Goal: Task Accomplishment & Management: Use online tool/utility

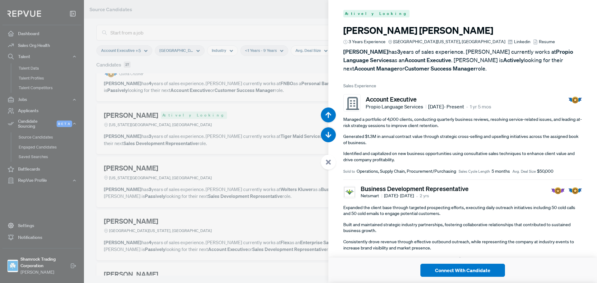
scroll to position [5095, 0]
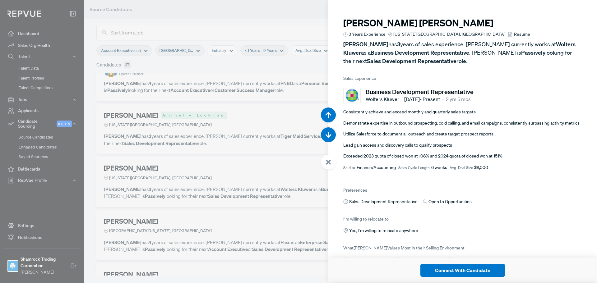
click at [518, 107] on article "Business Development Representative Wolters Kluwer [DATE] - Present • 2 yrs 5 m…" at bounding box center [462, 129] width 239 height 94
click at [232, 165] on div at bounding box center [298, 141] width 597 height 283
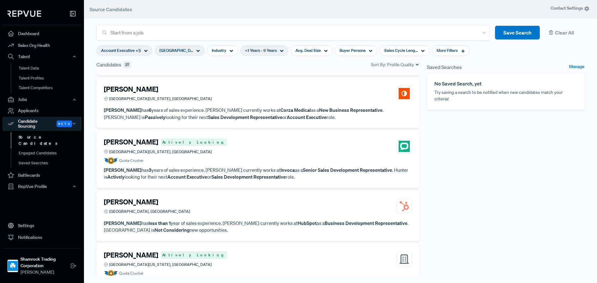
scroll to position [528, 0]
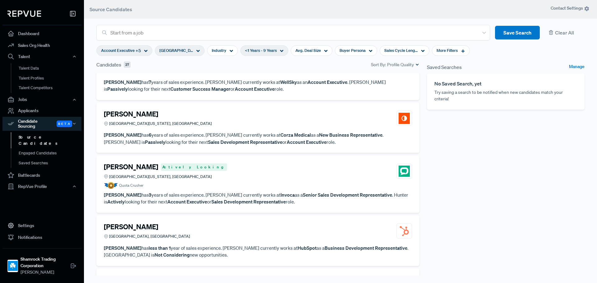
click at [278, 49] on div "<1 Years - 9 Years" at bounding box center [264, 50] width 48 height 11
type input "6 Years"
drag, startPoint x: 281, startPoint y: 82, endPoint x: 263, endPoint y: 82, distance: 17.4
click at [263, 82] on div at bounding box center [264, 82] width 4 height 4
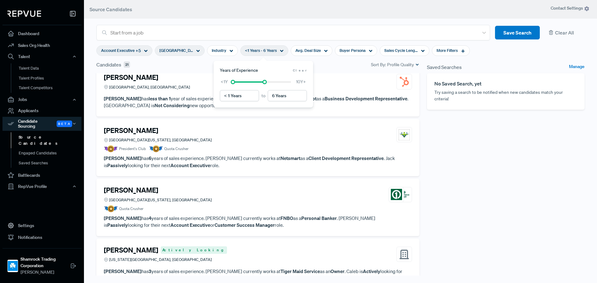
scroll to position [497, 0]
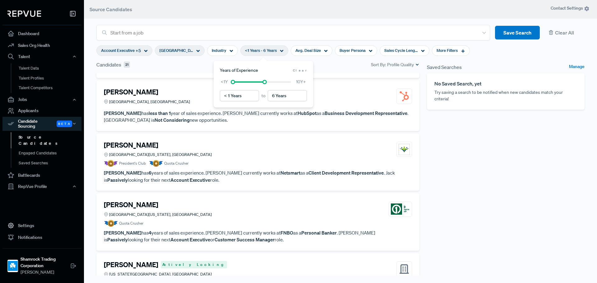
click at [501, 169] on div "Saved Searches Manage No Saved Search, yet Try saving a search to be notified w…" at bounding box center [505, 174] width 165 height 227
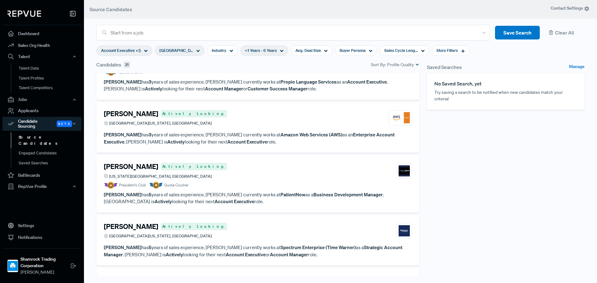
scroll to position [0, 0]
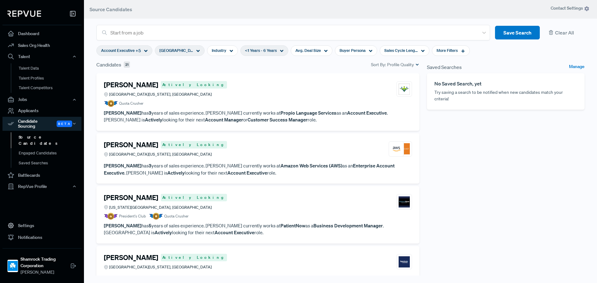
click at [224, 93] on div "[PERSON_NAME] Actively Looking [GEOGRAPHIC_DATA][US_STATE], [GEOGRAPHIC_DATA]" at bounding box center [258, 89] width 308 height 17
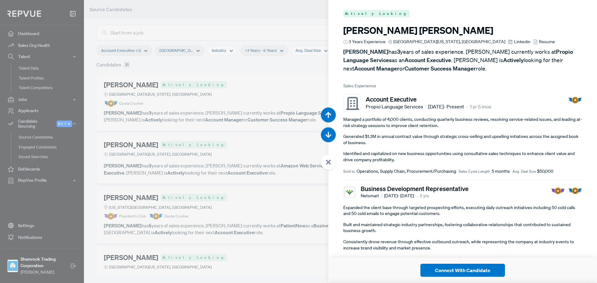
click at [256, 154] on div at bounding box center [298, 141] width 597 height 283
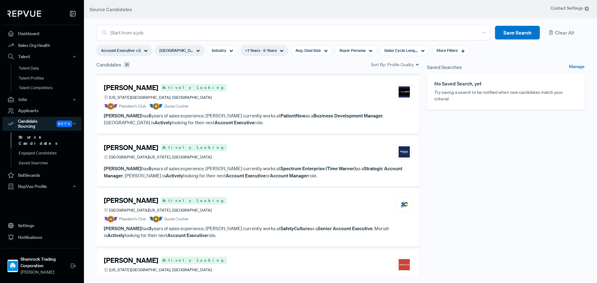
scroll to position [124, 0]
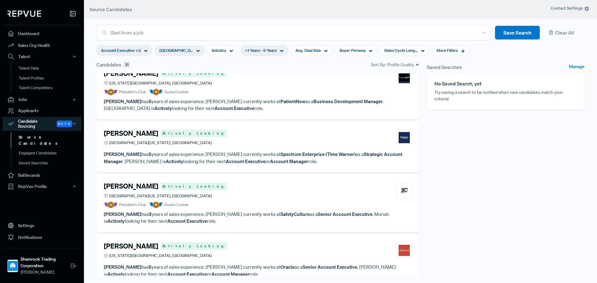
click at [293, 138] on div "[PERSON_NAME] Actively Looking [GEOGRAPHIC_DATA][US_STATE], [GEOGRAPHIC_DATA]" at bounding box center [258, 137] width 308 height 17
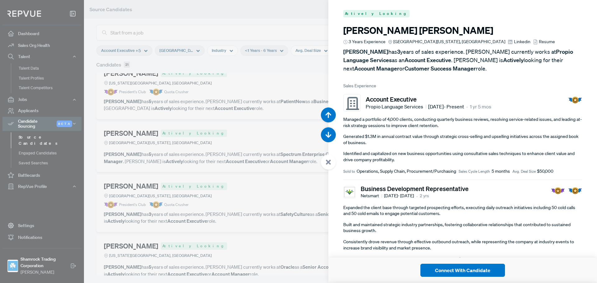
scroll to position [849, 0]
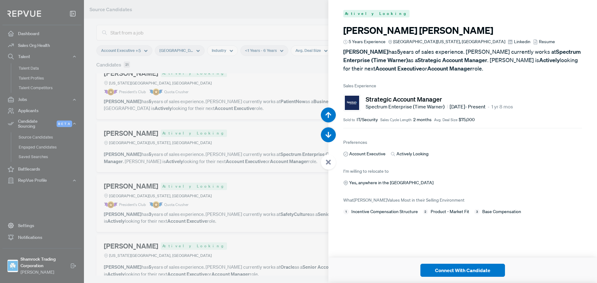
click at [470, 178] on article "I’m willing to relocate to Yes, anywhere in the [GEOGRAPHIC_DATA]" at bounding box center [462, 176] width 239 height 19
click at [478, 182] on div "Yes, anywhere in the [GEOGRAPHIC_DATA]" at bounding box center [462, 183] width 239 height 7
click at [477, 174] on article "I’m willing to relocate to Yes, anywhere in the [GEOGRAPHIC_DATA]" at bounding box center [462, 176] width 239 height 19
click at [514, 40] on span "Linkedin" at bounding box center [522, 42] width 16 height 7
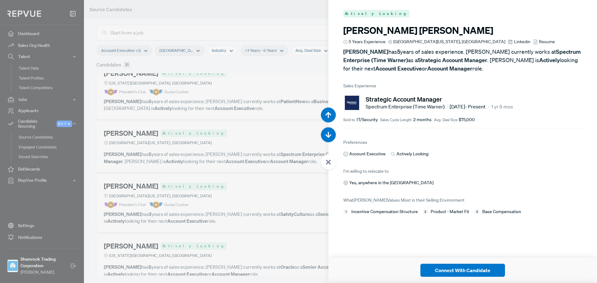
click at [247, 155] on div at bounding box center [298, 141] width 597 height 283
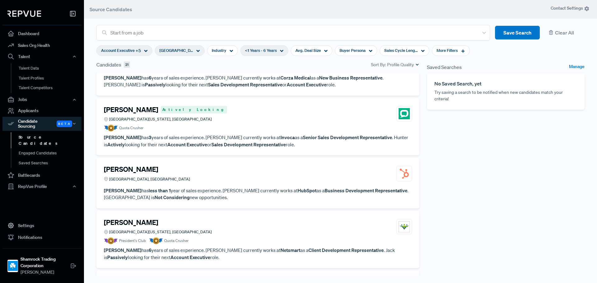
scroll to position [435, 0]
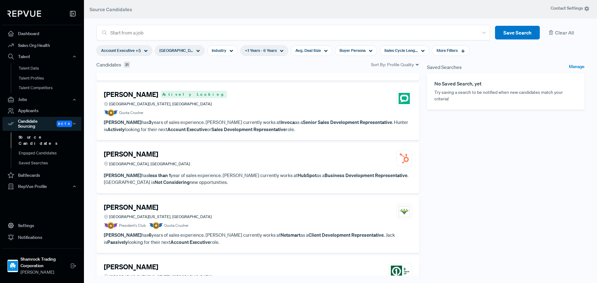
click at [275, 165] on div "[PERSON_NAME][GEOGRAPHIC_DATA], [GEOGRAPHIC_DATA]" at bounding box center [258, 158] width 308 height 17
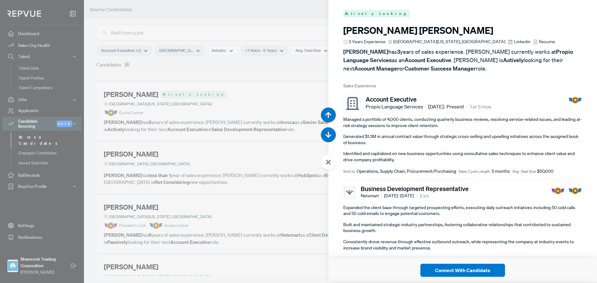
scroll to position [2548, 0]
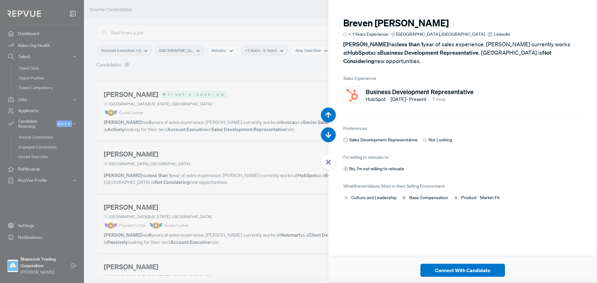
click at [493, 34] on span "Linkedin" at bounding box center [501, 34] width 16 height 7
click at [67, 185] on div at bounding box center [298, 141] width 597 height 283
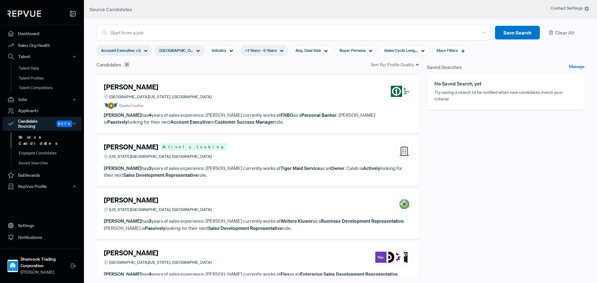
scroll to position [621, 0]
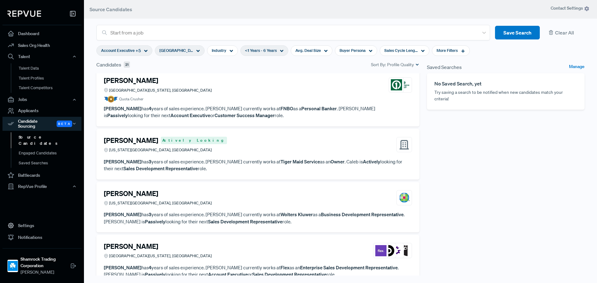
click at [443, 176] on div "Saved Searches Manage No Saved Search, yet Try saving a search to be notified w…" at bounding box center [505, 174] width 165 height 227
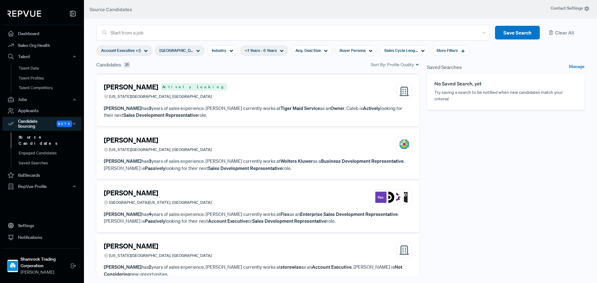
scroll to position [684, 0]
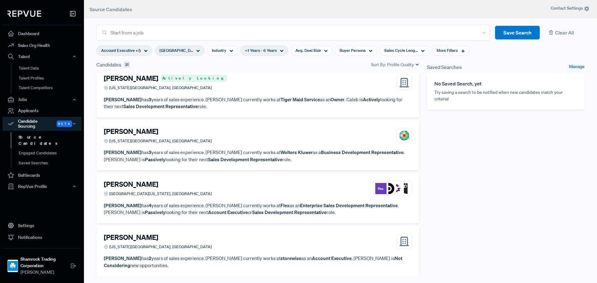
click at [243, 191] on div "[PERSON_NAME] [GEOGRAPHIC_DATA][US_STATE], [GEOGRAPHIC_DATA]" at bounding box center [258, 188] width 308 height 17
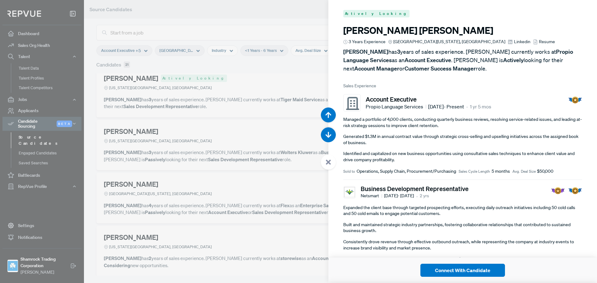
scroll to position [3963, 0]
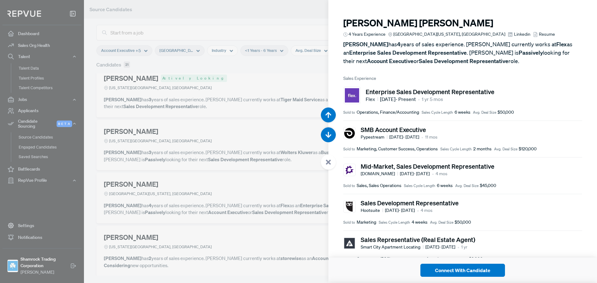
click at [516, 184] on div "Sold to Sales, Sales Operations Sales Cycle Length 6 weeks Avg. Deal Size $45,0…" at bounding box center [462, 185] width 239 height 7
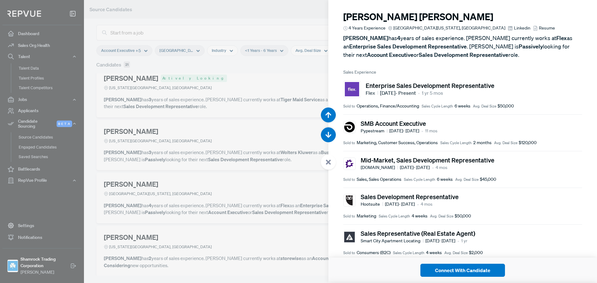
scroll to position [0, 0]
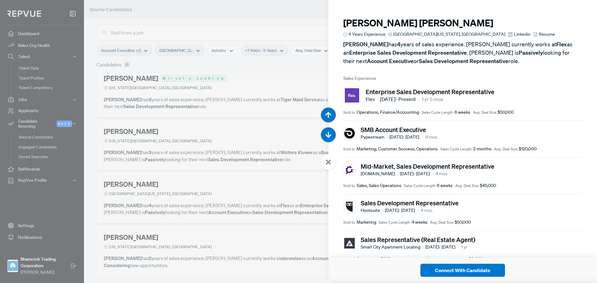
click at [529, 242] on div "Sales Representative (Real Estate Agent) Smart City Apartment Locating [DATE] -…" at bounding box center [462, 243] width 239 height 15
click at [519, 201] on div "Sales Development Representative Hootsuite [DATE] - [DATE] • 4 mos" at bounding box center [462, 206] width 239 height 15
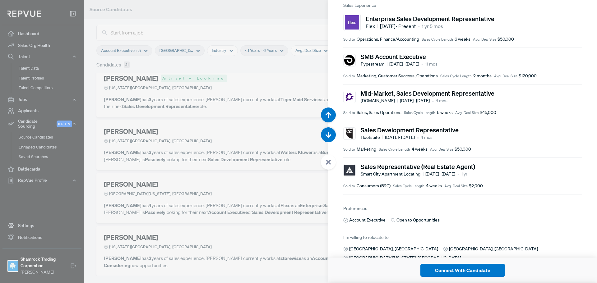
scroll to position [93, 0]
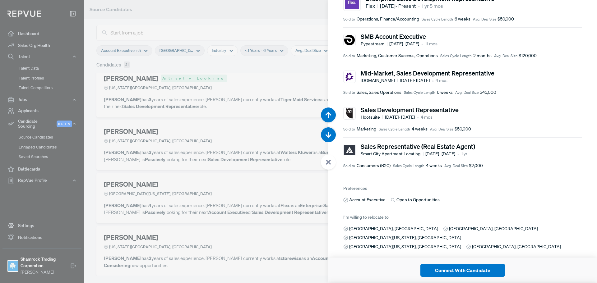
click at [185, 189] on div at bounding box center [298, 141] width 597 height 283
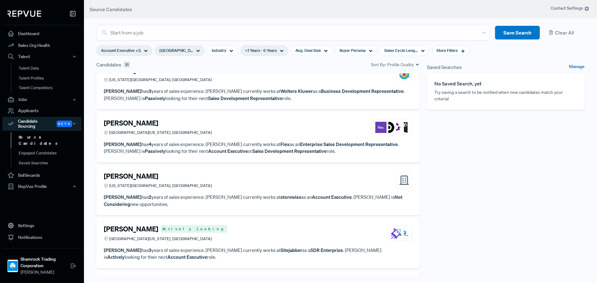
scroll to position [746, 0]
click at [202, 139] on article "[PERSON_NAME] [GEOGRAPHIC_DATA][US_STATE], [GEOGRAPHIC_DATA] [PERSON_NAME] has …" at bounding box center [258, 136] width 308 height 36
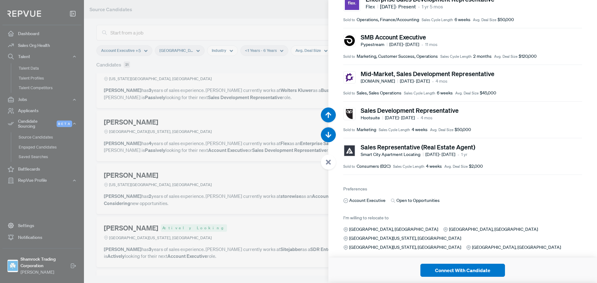
scroll to position [93, 0]
click at [233, 157] on div at bounding box center [298, 141] width 597 height 283
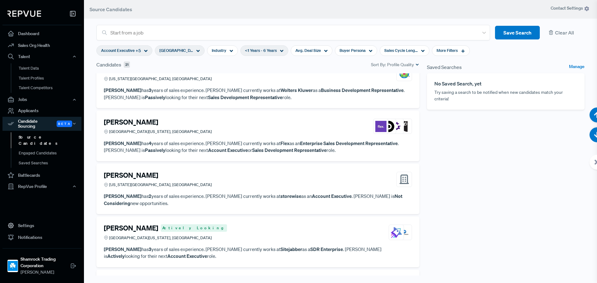
click at [226, 189] on article "[PERSON_NAME] [US_STATE][GEOGRAPHIC_DATA], [GEOGRAPHIC_DATA]" at bounding box center [258, 180] width 308 height 19
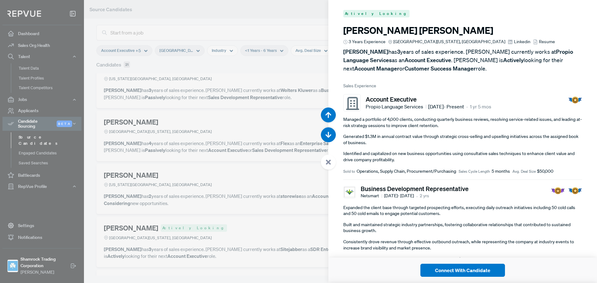
scroll to position [4246, 0]
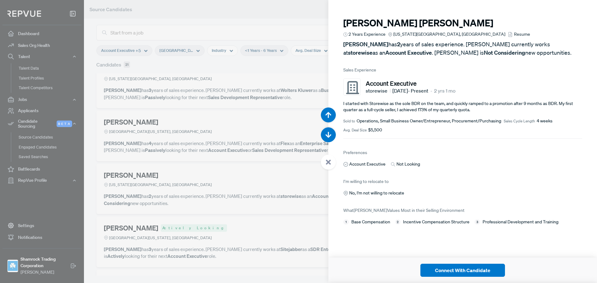
click at [514, 34] on span "Resume" at bounding box center [522, 34] width 16 height 7
click at [248, 85] on div at bounding box center [298, 141] width 597 height 283
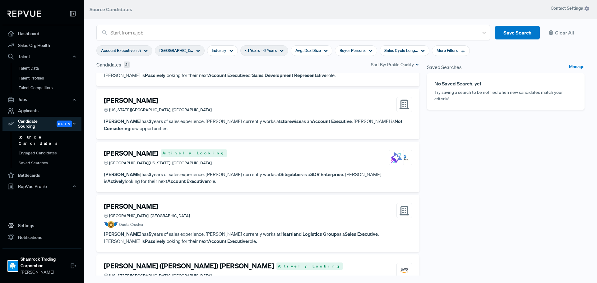
scroll to position [839, 0]
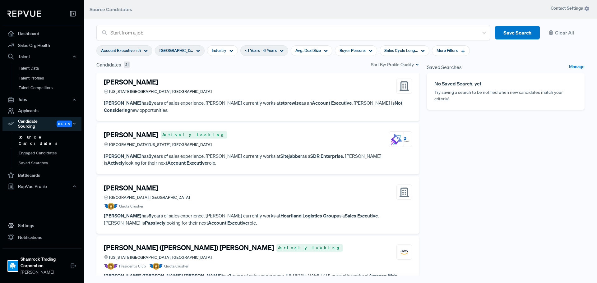
click at [234, 149] on article "[PERSON_NAME] Actively Looking [GEOGRAPHIC_DATA][US_STATE], [GEOGRAPHIC_DATA]" at bounding box center [258, 140] width 308 height 19
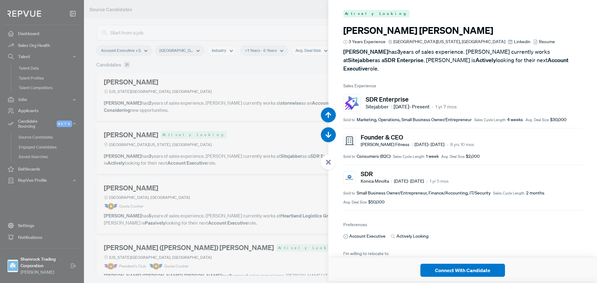
click at [514, 40] on span "Linkedin" at bounding box center [522, 42] width 16 height 7
click at [490, 128] on article "Founder & CEO [PERSON_NAME] Fitness [DATE] - [DATE] • 8 yrs 10 mos Sold to Cons…" at bounding box center [462, 146] width 239 height 37
click at [477, 128] on article "Founder & CEO [PERSON_NAME] Fitness [DATE] - [DATE] • 8 yrs 10 mos Sold to Cons…" at bounding box center [462, 146] width 239 height 37
click at [493, 128] on article "Founder & CEO [PERSON_NAME] Fitness [DATE] - [DATE] • 8 yrs 10 mos Sold to Cons…" at bounding box center [462, 146] width 239 height 37
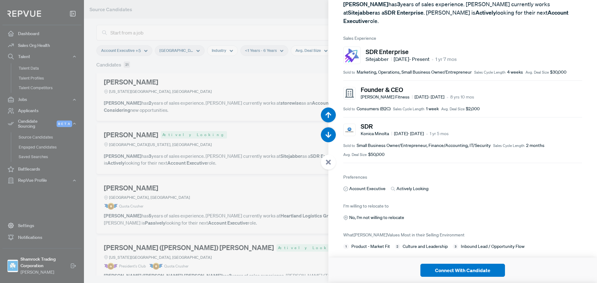
scroll to position [50, 0]
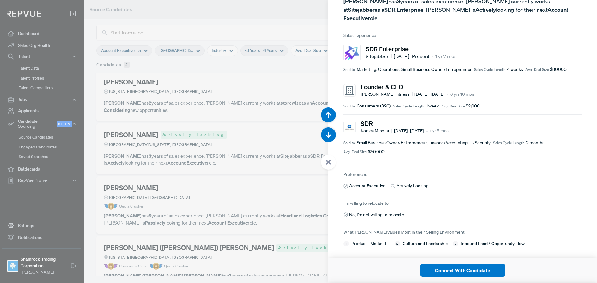
click at [458, 183] on div "Account Executive Actively Looking" at bounding box center [462, 186] width 239 height 7
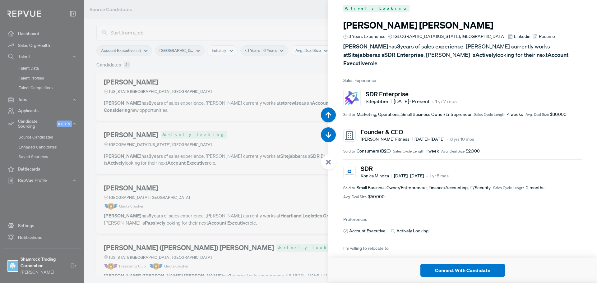
scroll to position [0, 0]
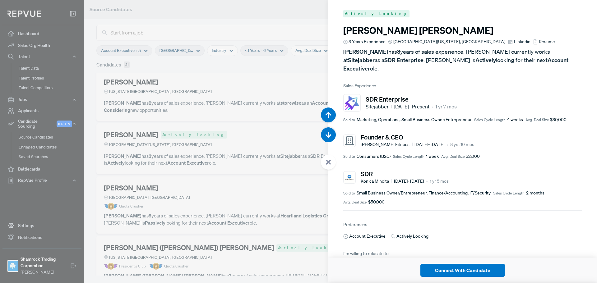
click at [460, 165] on article "SDR Konica Minolta [DATE] - [DATE] • 1 yr 5 mos Sold to Small Business Owner/En…" at bounding box center [462, 188] width 239 height 46
click at [457, 165] on article "SDR Konica Minolta [DATE] - [DATE] • 1 yr 5 mos Sold to Small Business Owner/En…" at bounding box center [462, 188] width 239 height 46
click at [448, 170] on h5 "SDR" at bounding box center [404, 173] width 88 height 7
click at [458, 165] on article "SDR Konica Minolta [DATE] - [DATE] • 1 yr 5 mos Sold to Small Business Owner/En…" at bounding box center [462, 188] width 239 height 46
click at [453, 165] on article "SDR Konica Minolta [DATE] - [DATE] • 1 yr 5 mos Sold to Small Business Owner/En…" at bounding box center [462, 188] width 239 height 46
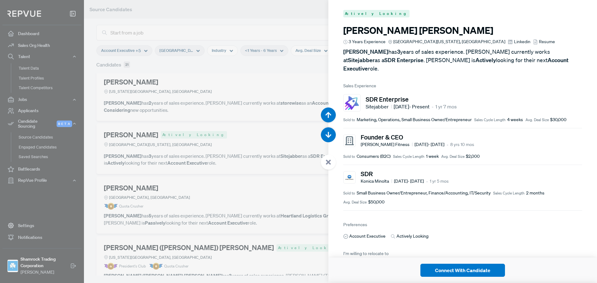
click at [446, 165] on article "SDR Konica Minolta [DATE] - [DATE] • 1 yr 5 mos Sold to Small Business Owner/En…" at bounding box center [462, 188] width 239 height 46
